Goal: Task Accomplishment & Management: Use online tool/utility

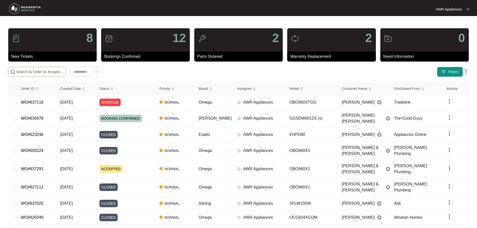
click at [20, 73] on input "text" at bounding box center [40, 72] width 48 height 6
paste input "635104"
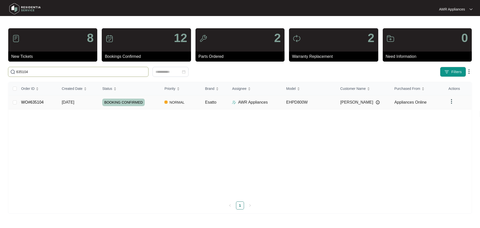
type input "635104"
click at [51, 104] on td "WO#635104" at bounding box center [37, 102] width 41 height 14
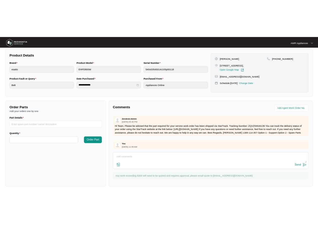
scroll to position [100, 0]
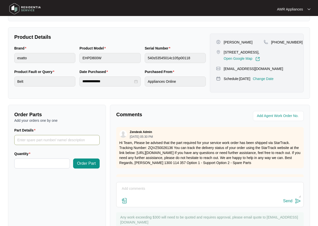
paste input "11002012043320 Single phase asynchronous motor"
type input "11002012043320 Single phase asynchronous motor"
click at [29, 165] on input "Quantity" at bounding box center [42, 164] width 55 height 10
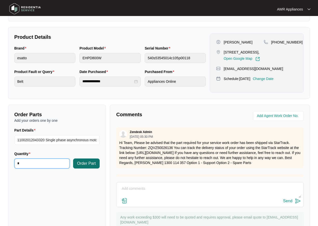
type input "*"
click at [90, 164] on span "Order Part" at bounding box center [86, 164] width 19 height 6
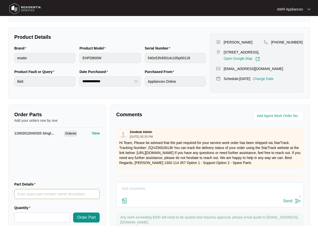
paste input "12138200004592 impeller"
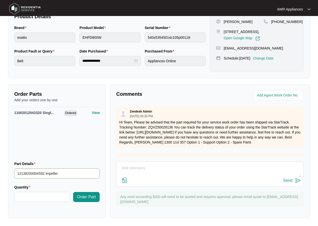
scroll to position [121, 0]
type input "12138200004592 impeller"
click at [23, 193] on input "Quantity" at bounding box center [42, 197] width 55 height 10
type input "*"
click at [86, 199] on span "Order Part" at bounding box center [86, 197] width 19 height 6
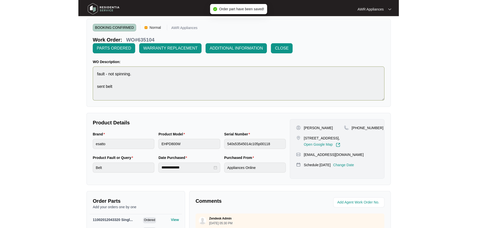
scroll to position [0, 0]
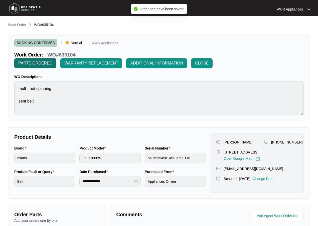
click at [30, 63] on span "PARTS ORDERED" at bounding box center [35, 63] width 34 height 6
